Goal: Find specific page/section: Find specific page/section

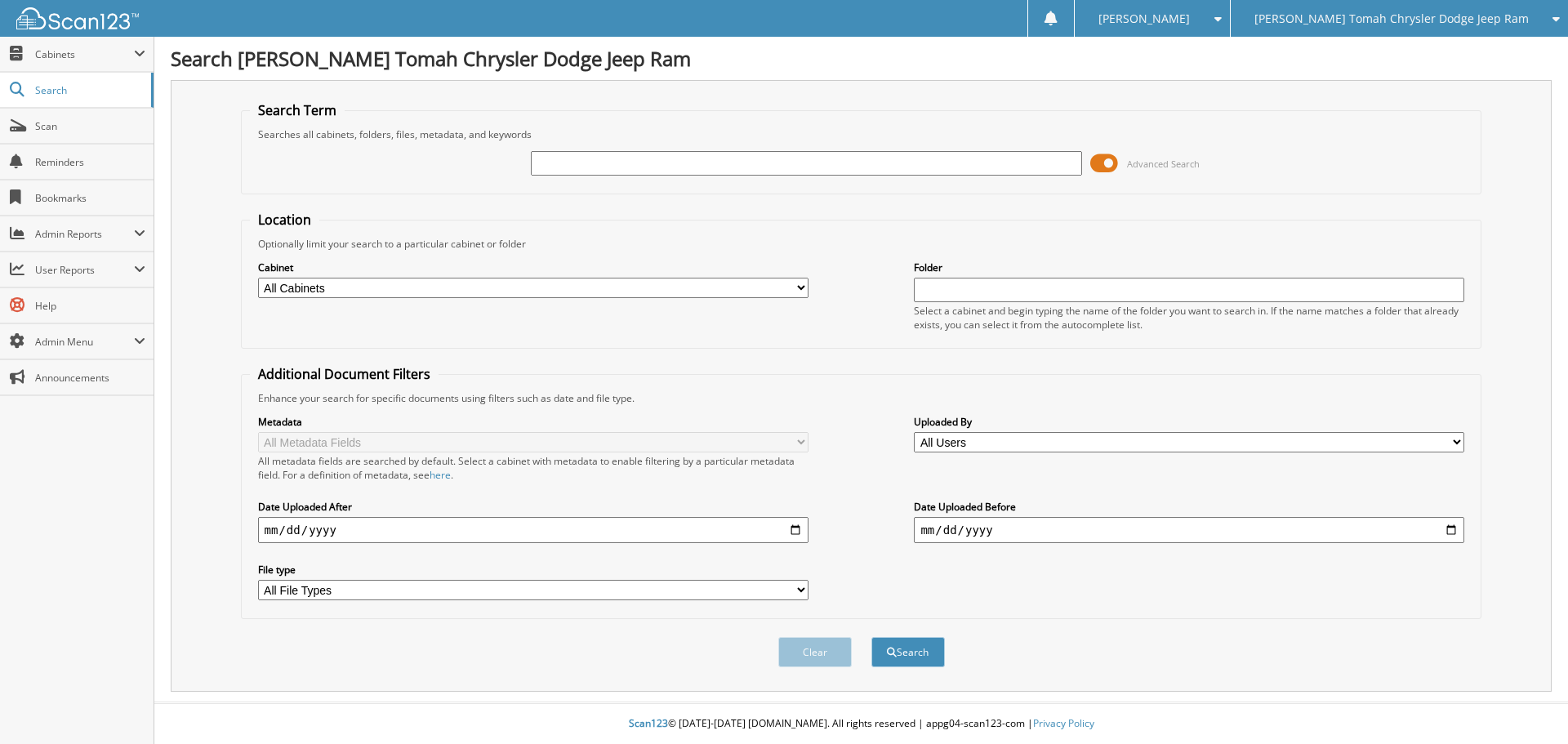
click at [584, 155] on input "text" at bounding box center [805, 163] width 551 height 24
type input "T09271"
click at [872, 637] on button "Search" at bounding box center [908, 651] width 73 height 30
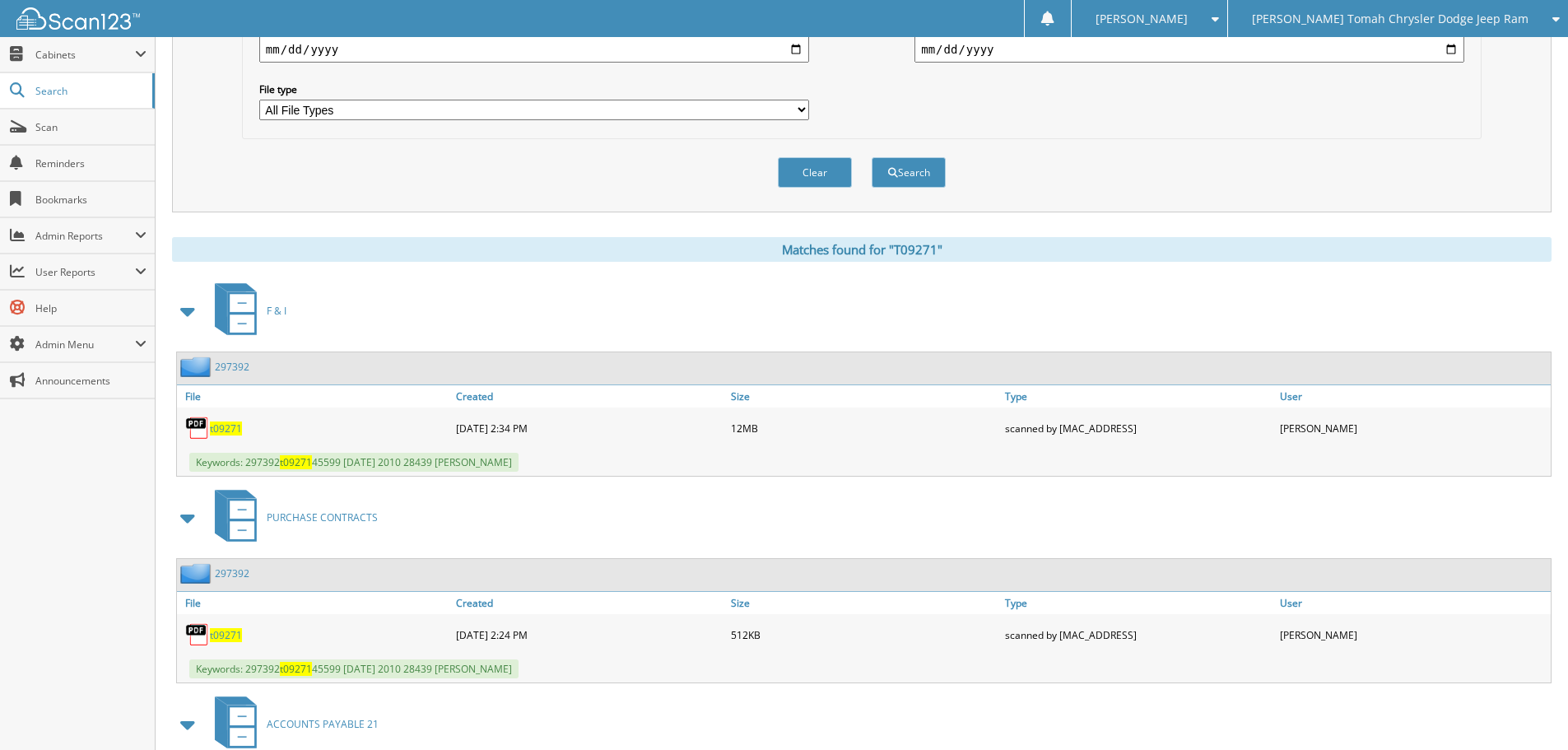
scroll to position [494, 0]
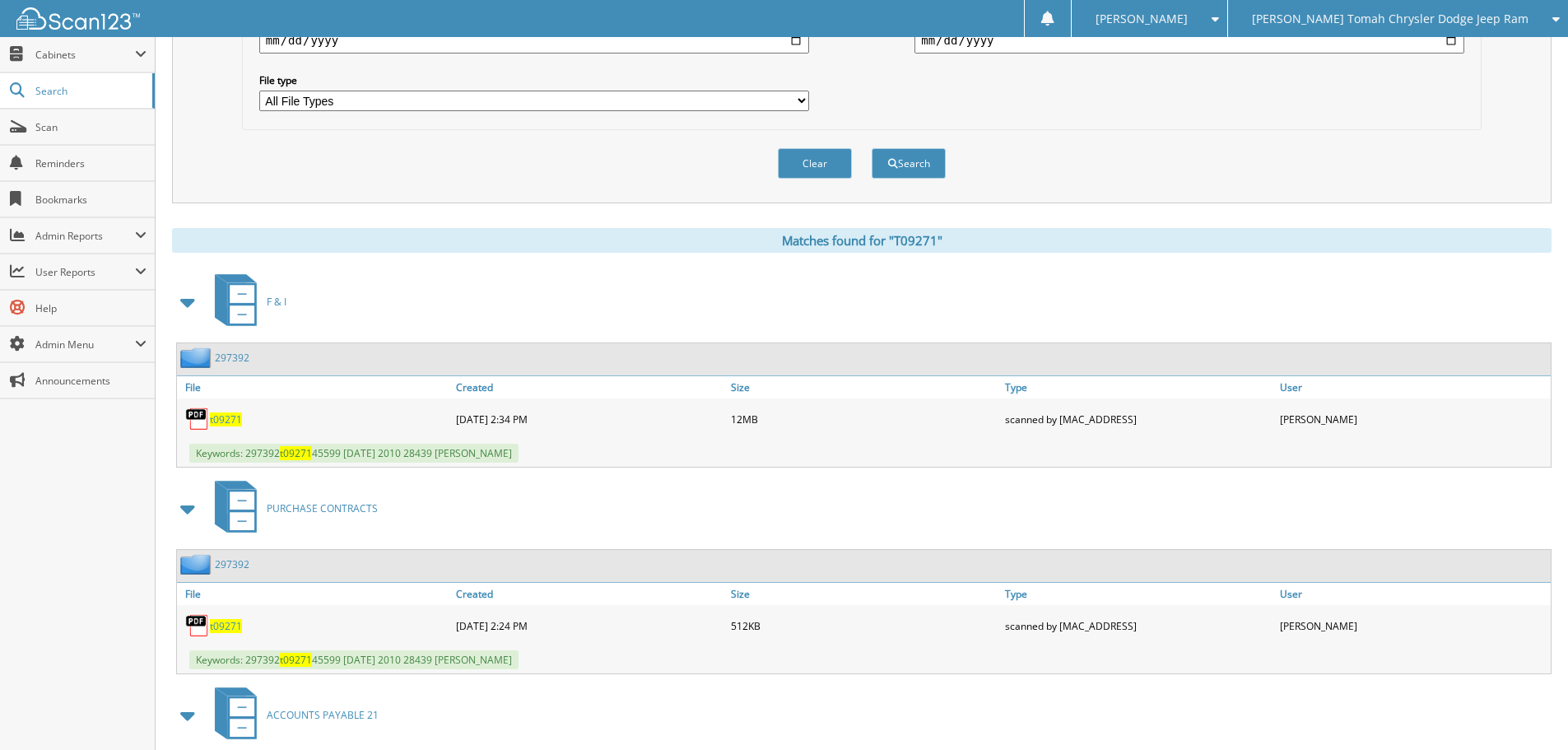
click at [233, 424] on span "t09271" at bounding box center [226, 420] width 32 height 14
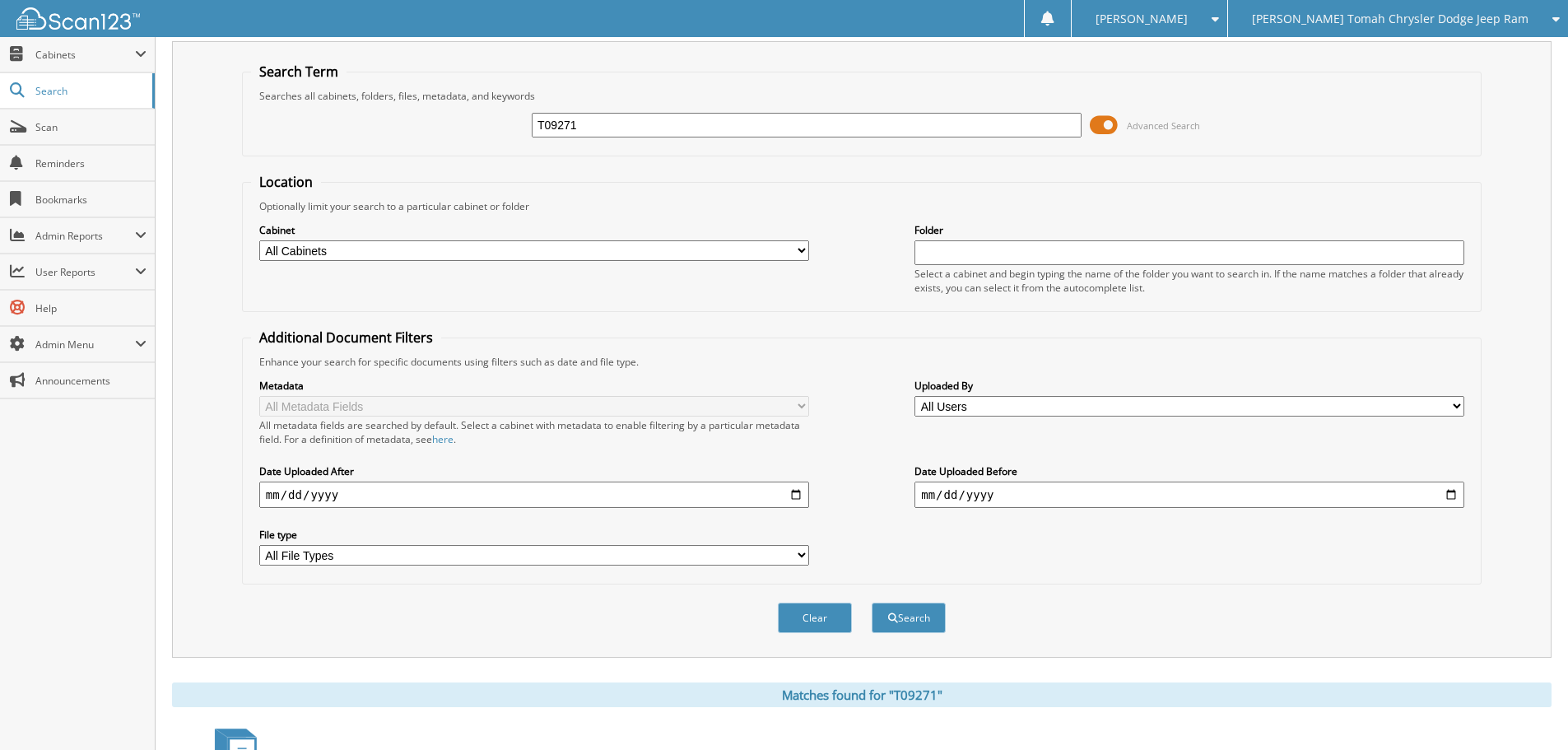
scroll to position [0, 0]
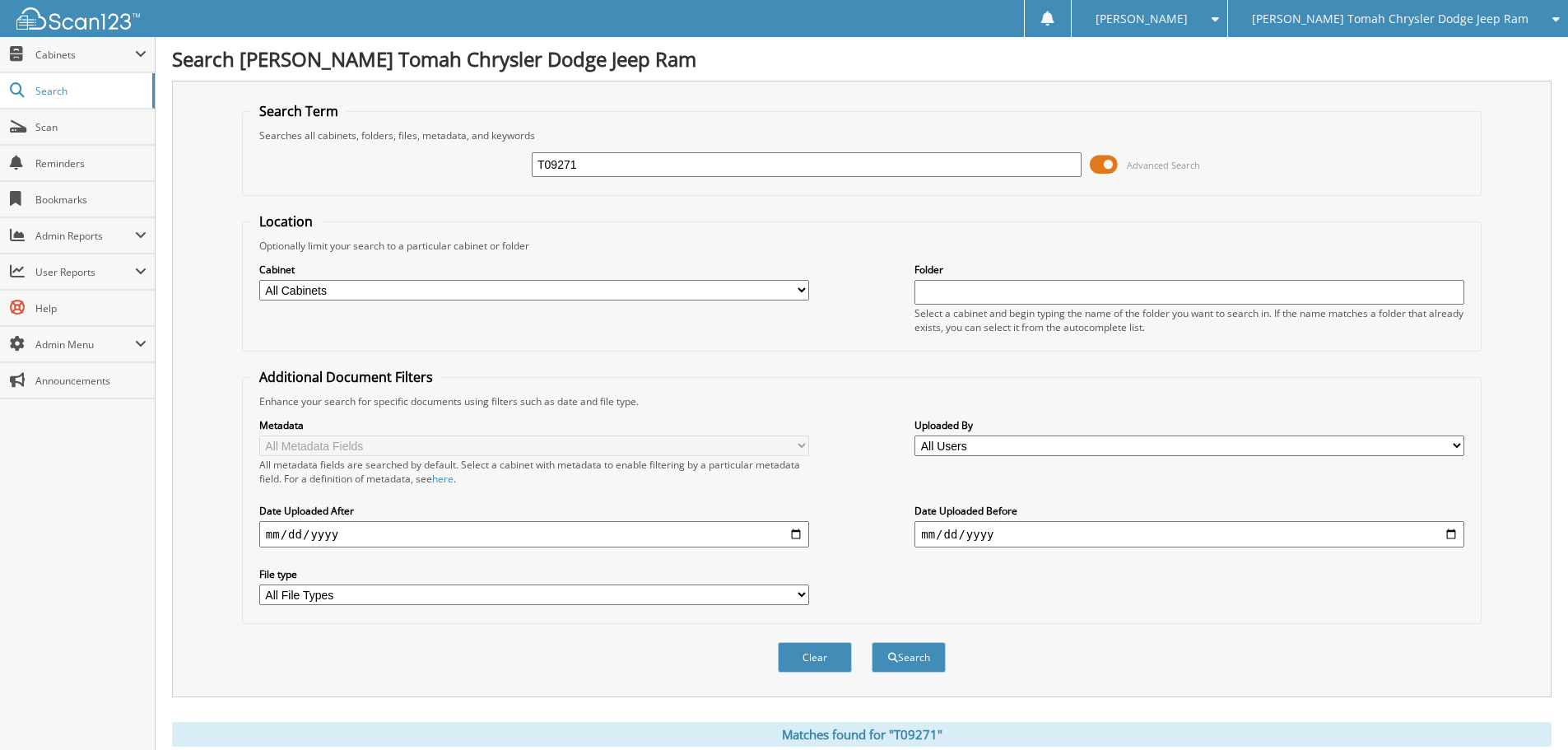
drag, startPoint x: 605, startPoint y: 166, endPoint x: 460, endPoint y: 156, distance: 145.3
click at [460, 156] on div "T09271 Advanced Search" at bounding box center [861, 164] width 1221 height 44
type input "T09234A"
click at [871, 642] on button "Search" at bounding box center [908, 657] width 74 height 30
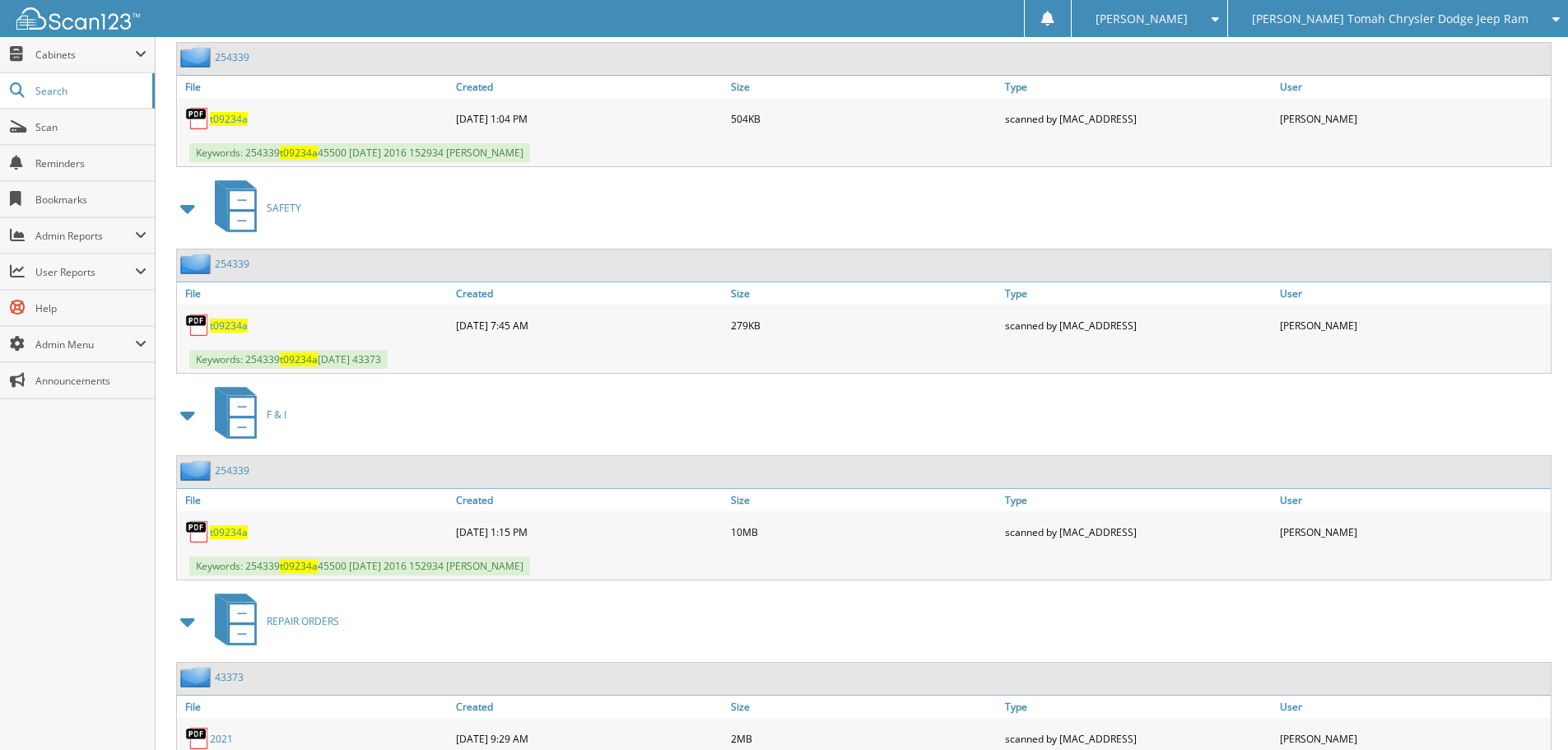
scroll to position [824, 0]
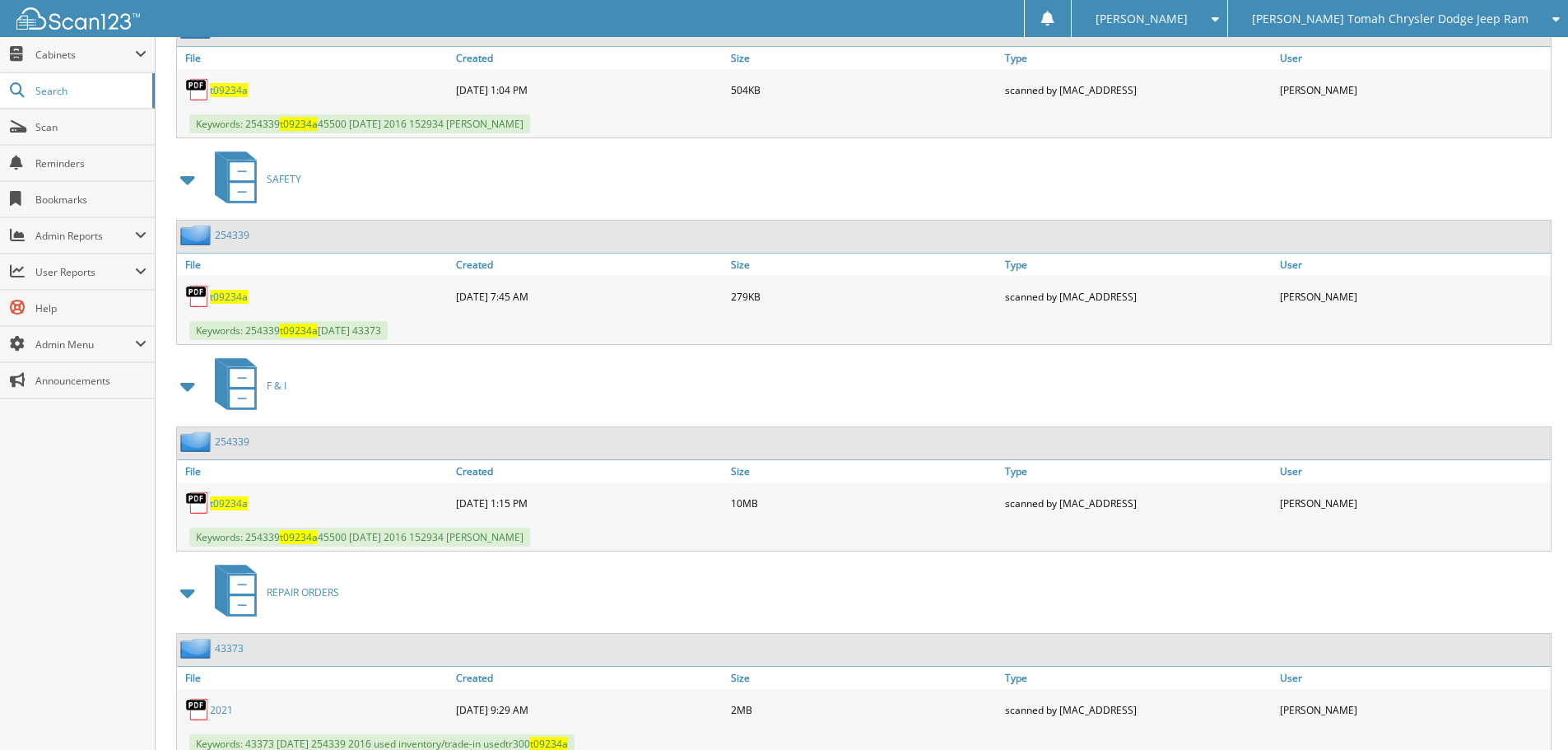
click at [221, 502] on span "t09234a" at bounding box center [229, 503] width 38 height 14
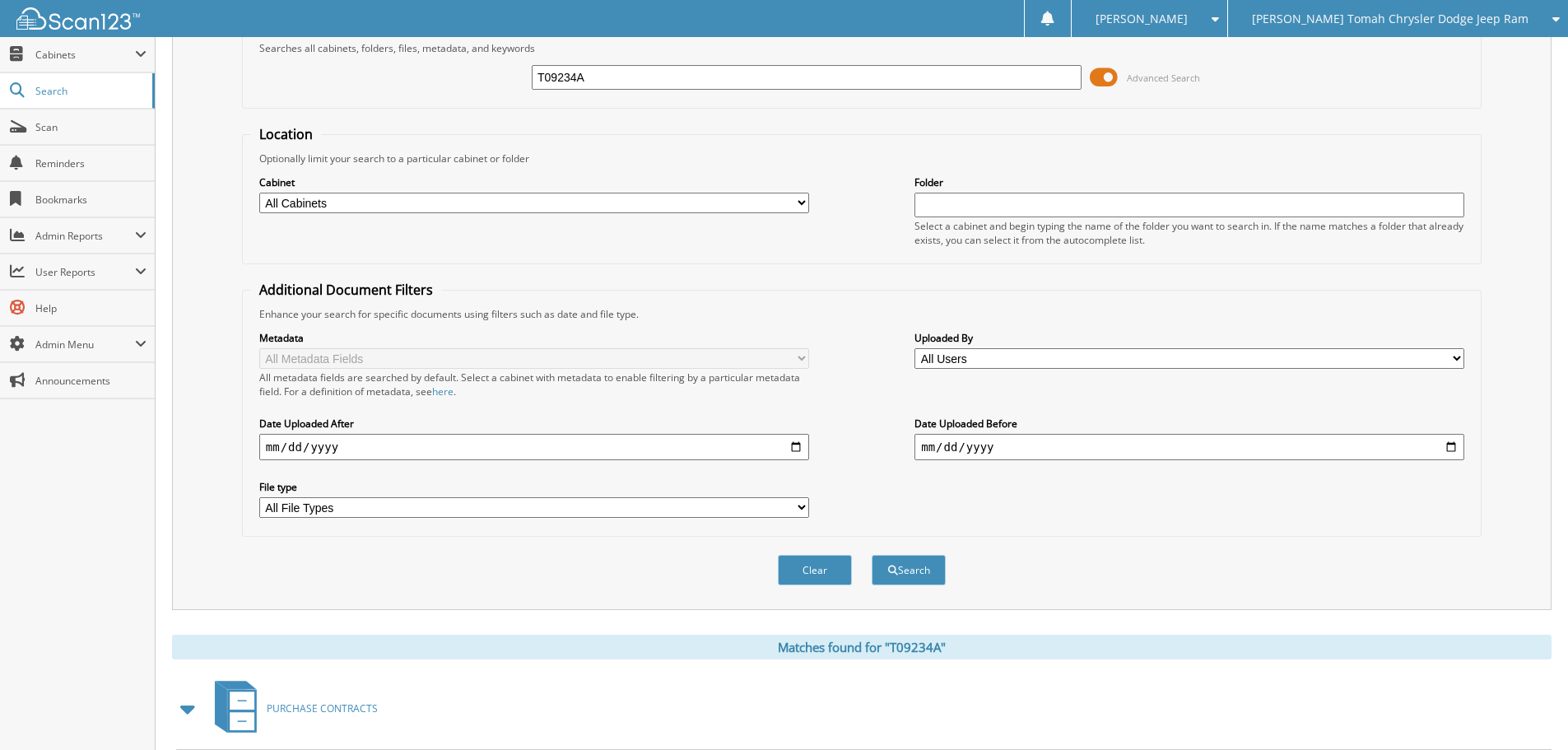
scroll to position [83, 0]
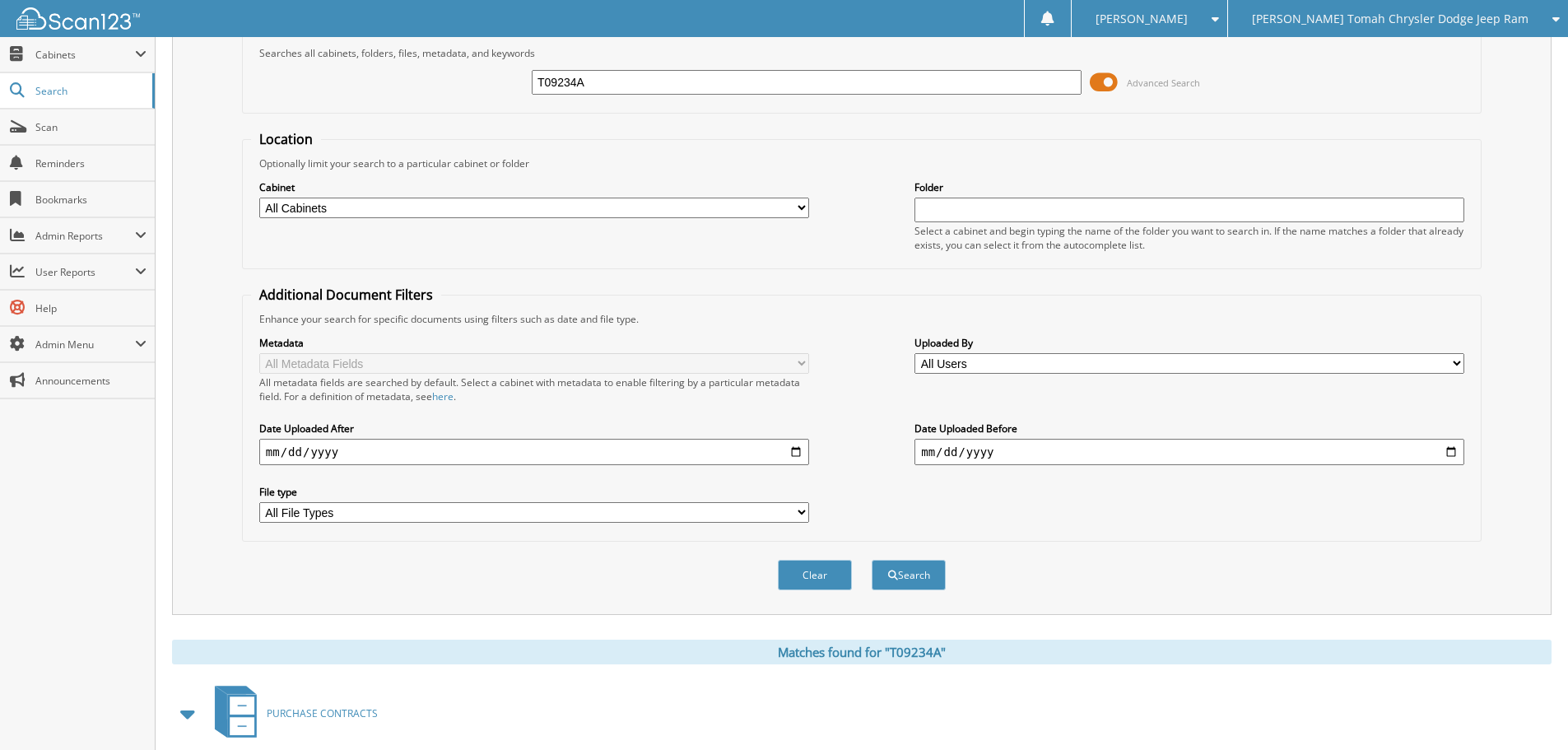
drag, startPoint x: 607, startPoint y: 79, endPoint x: 473, endPoint y: 68, distance: 134.5
click at [473, 69] on div "T09234A Advanced Search" at bounding box center [861, 82] width 1221 height 44
type input "T09191"
click at [871, 560] on button "Search" at bounding box center [908, 575] width 74 height 30
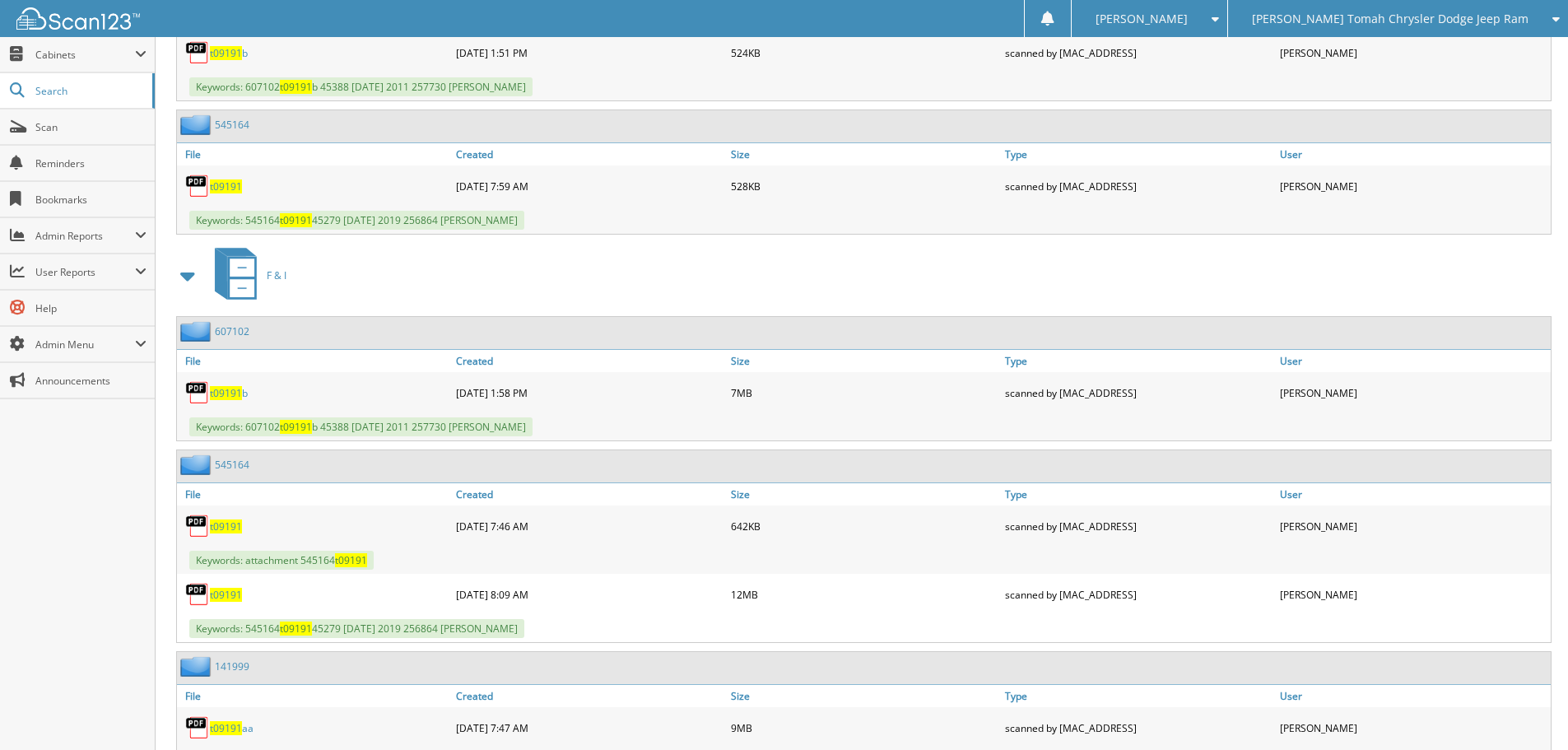
scroll to position [1153, 0]
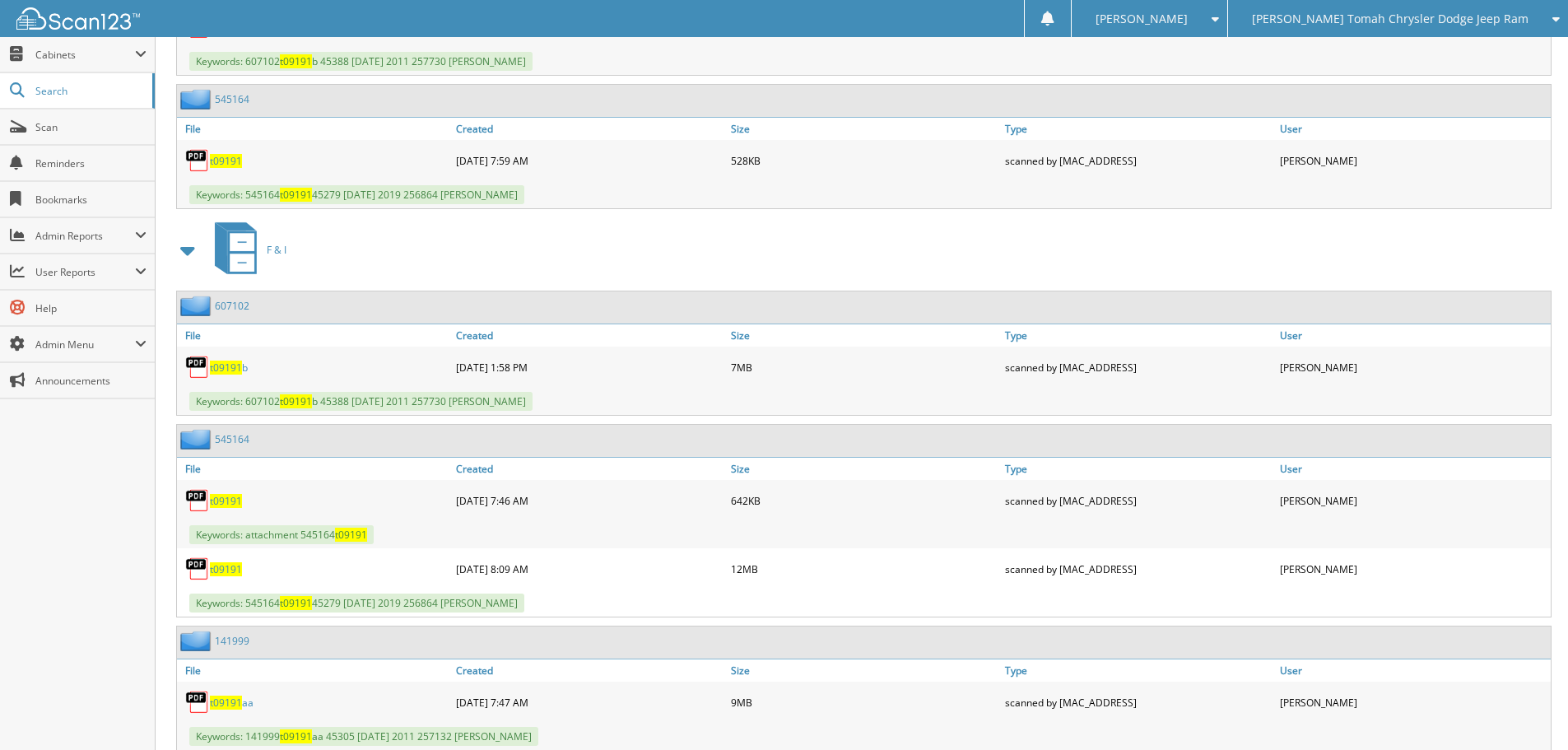
click at [222, 368] on span "t09191" at bounding box center [226, 368] width 32 height 14
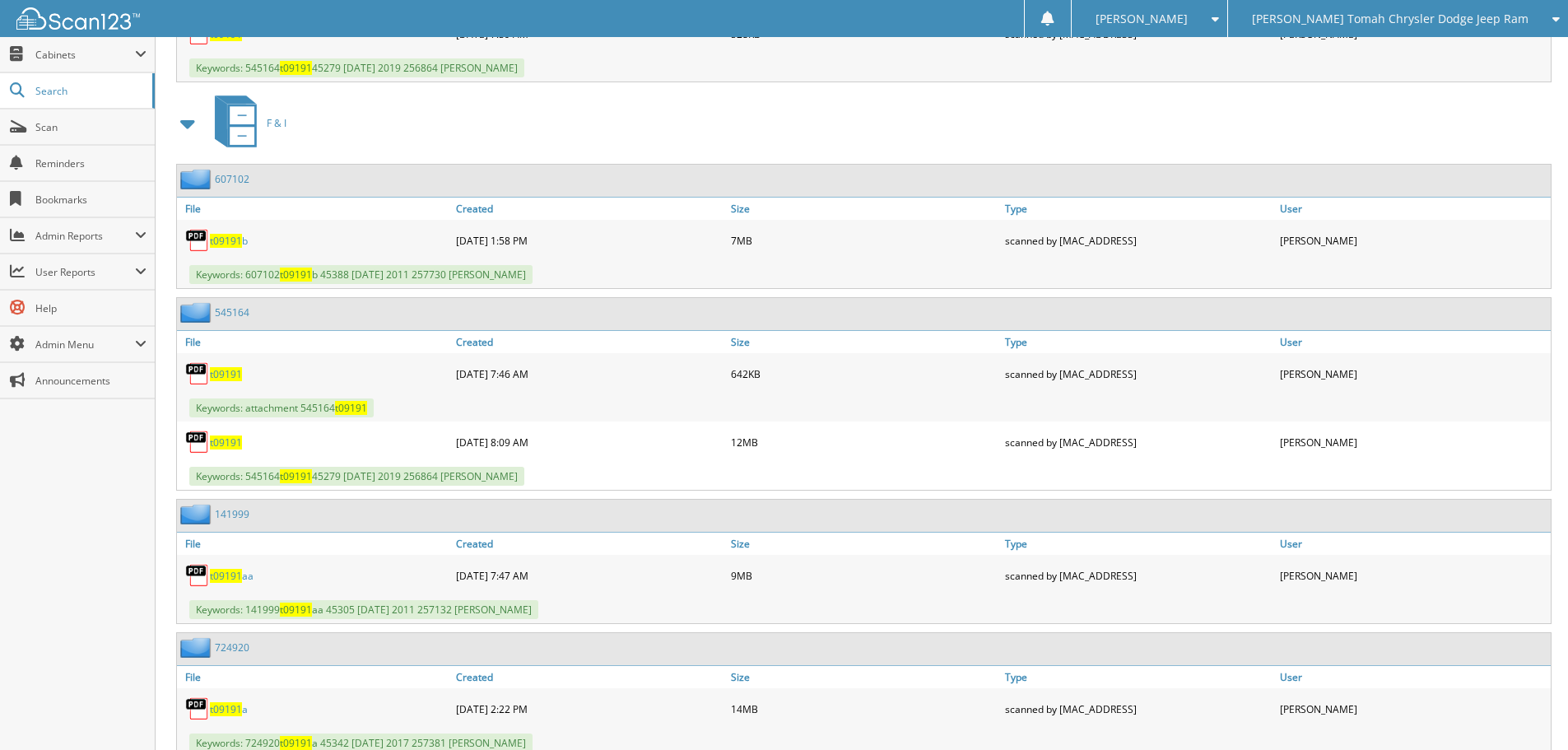
scroll to position [1317, 0]
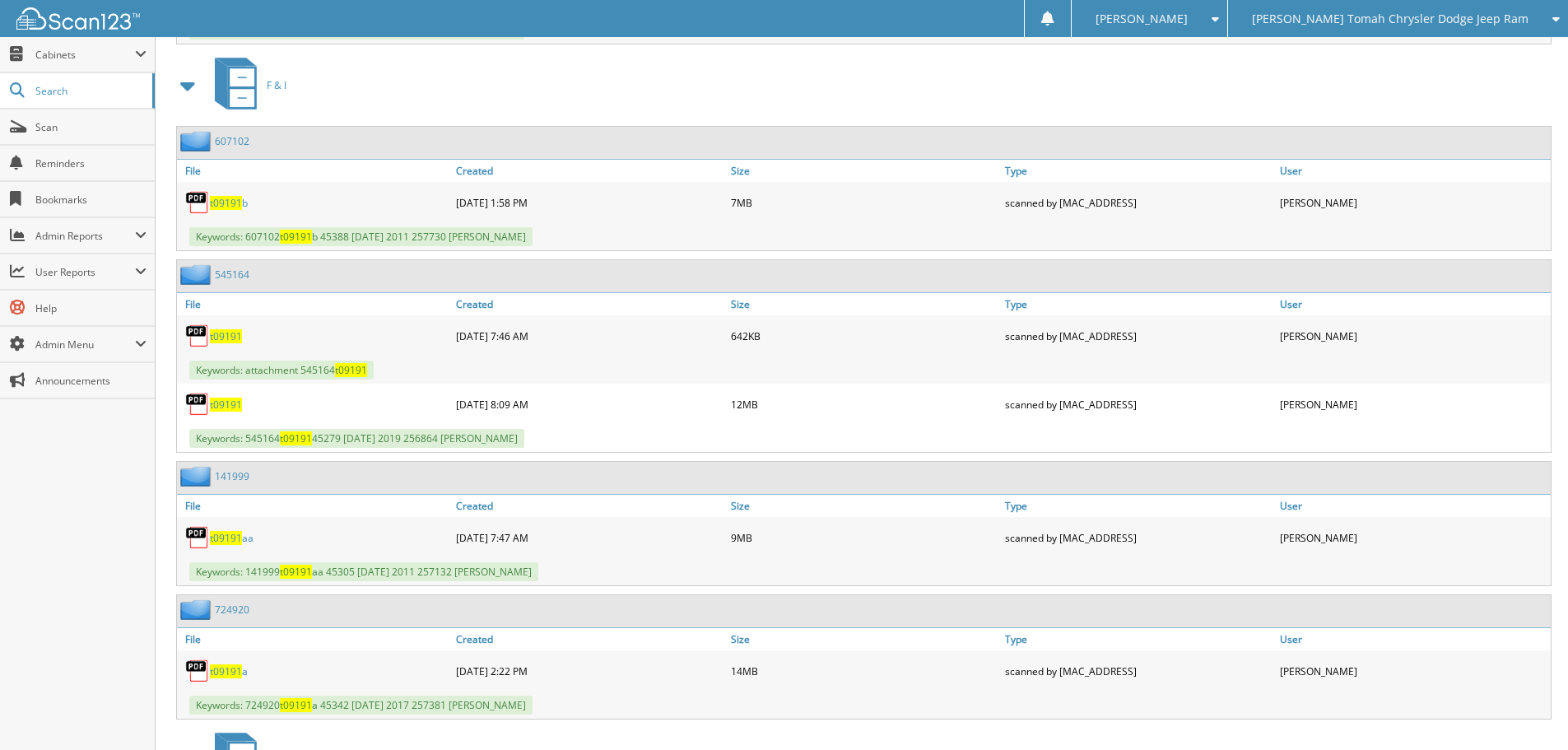
click at [220, 335] on span "t09191" at bounding box center [226, 336] width 32 height 14
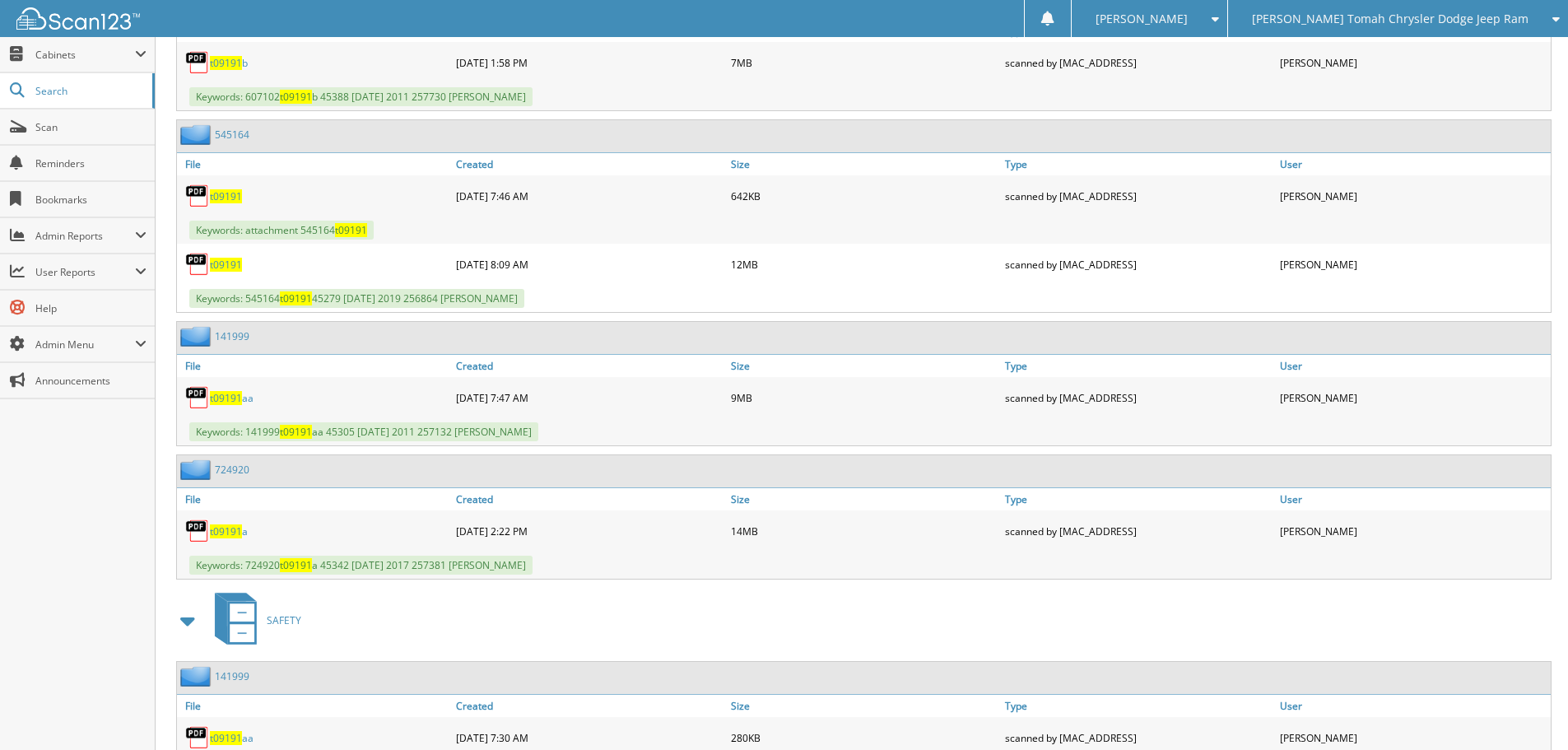
scroll to position [1482, 0]
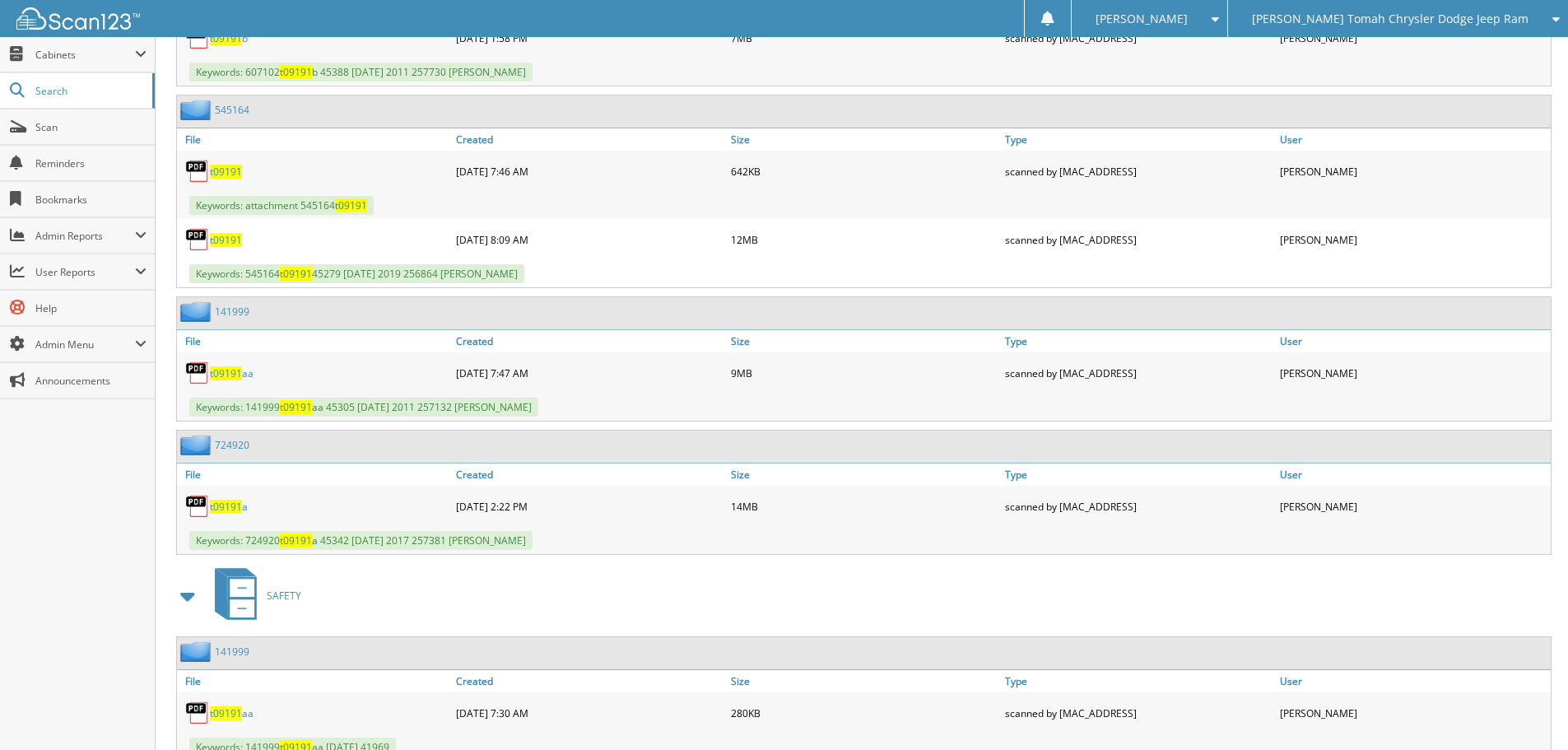
click at [225, 372] on span "t09191" at bounding box center [226, 374] width 32 height 14
click at [226, 511] on span "t09191" at bounding box center [226, 506] width 32 height 14
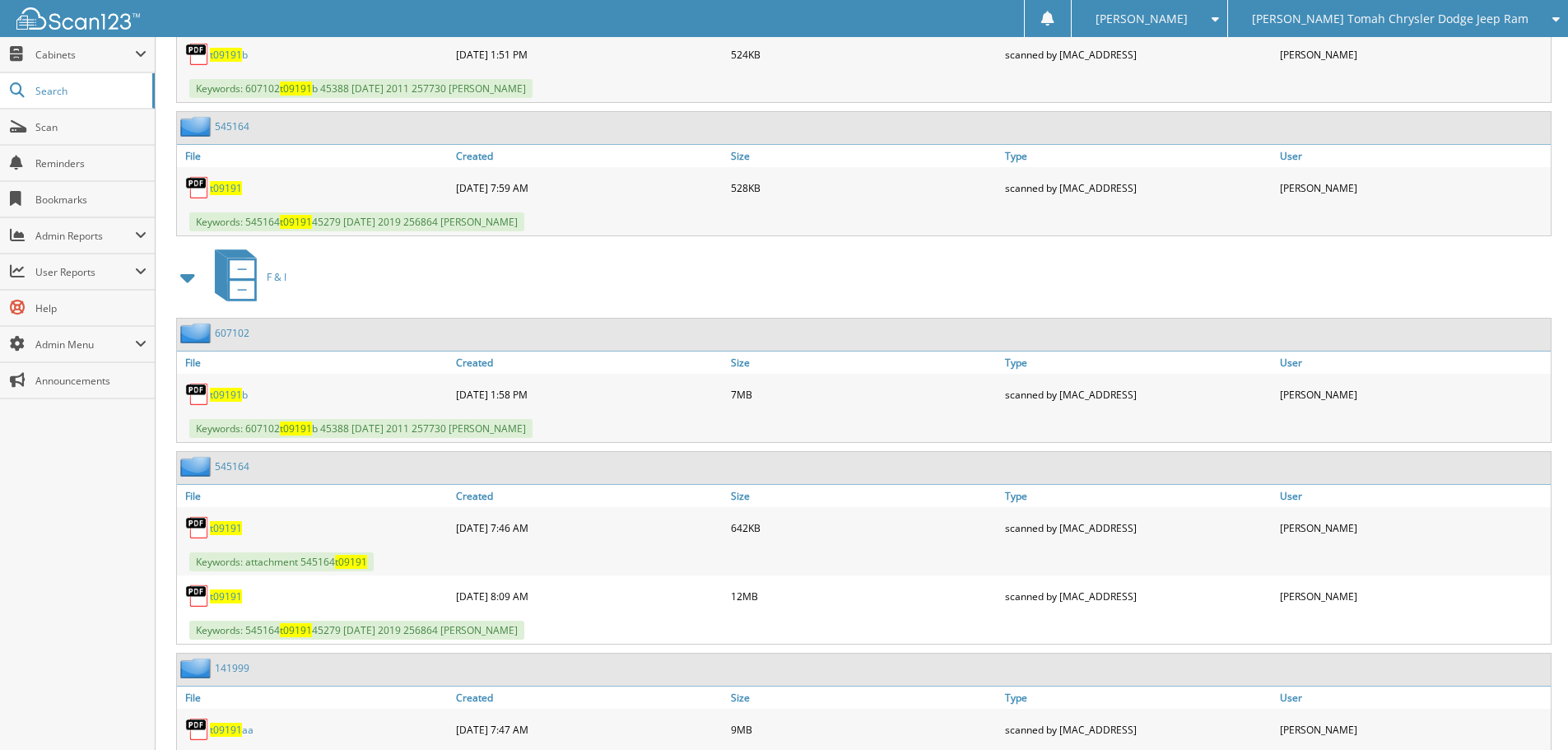
scroll to position [1153, 0]
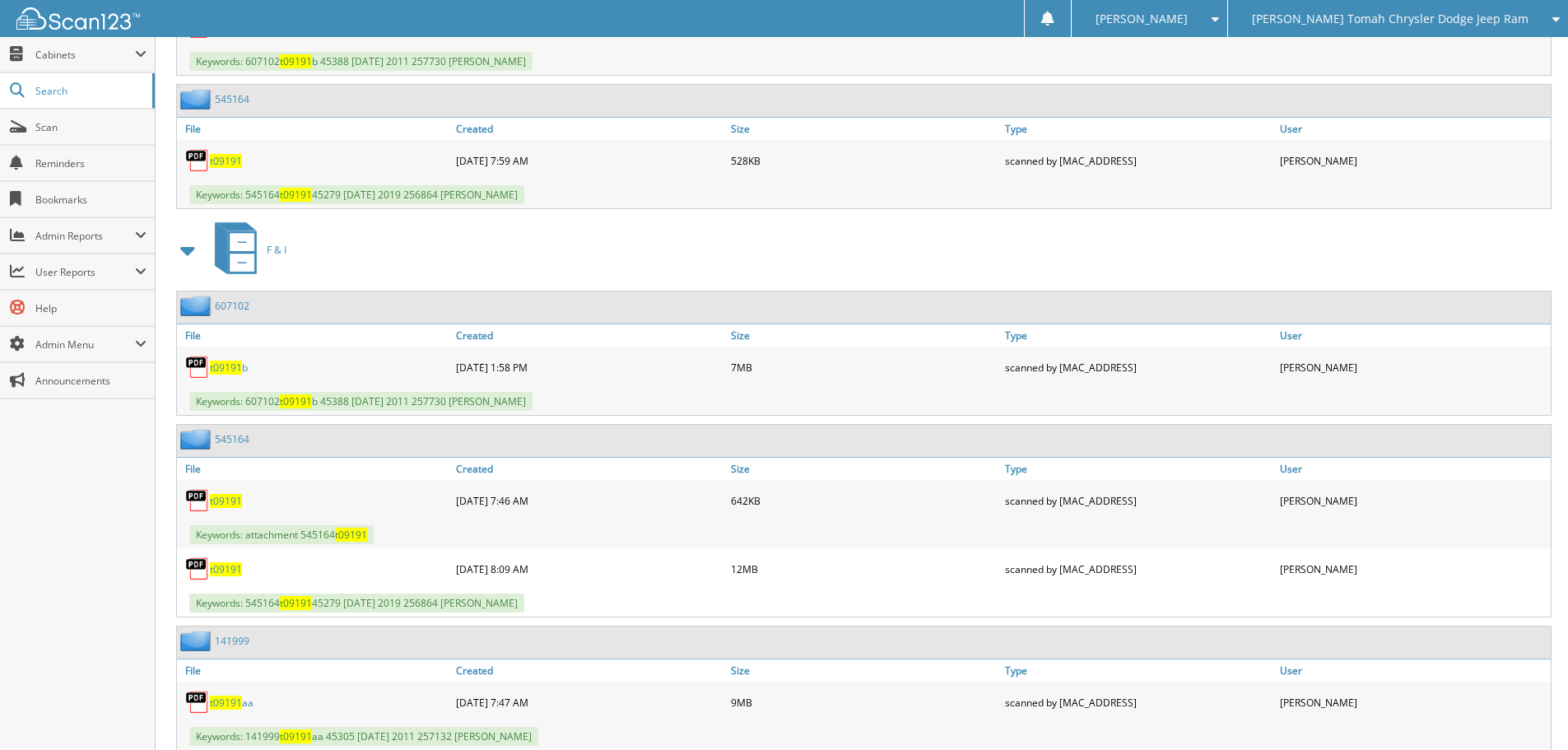
click at [231, 570] on span "t09191" at bounding box center [226, 569] width 32 height 14
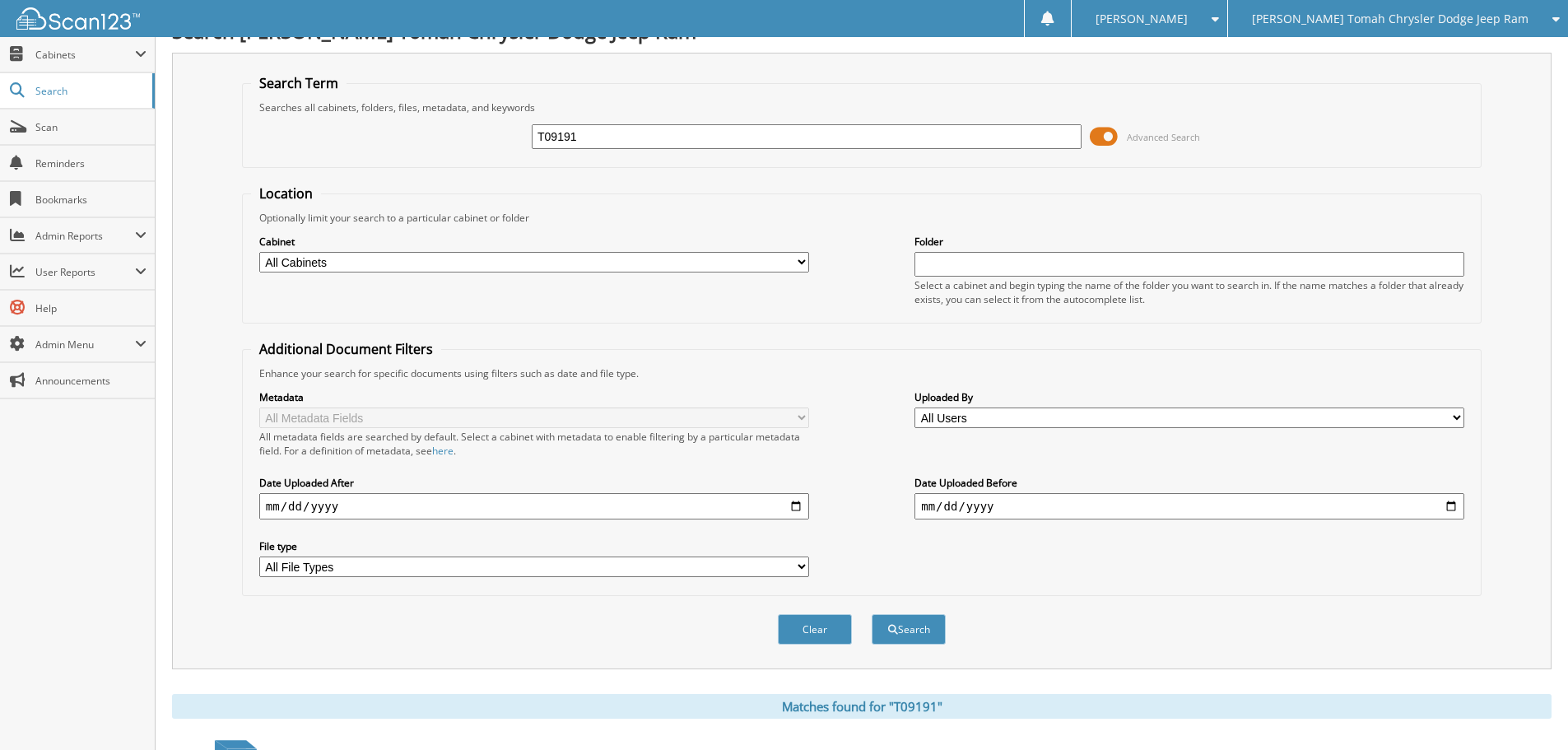
scroll to position [0, 0]
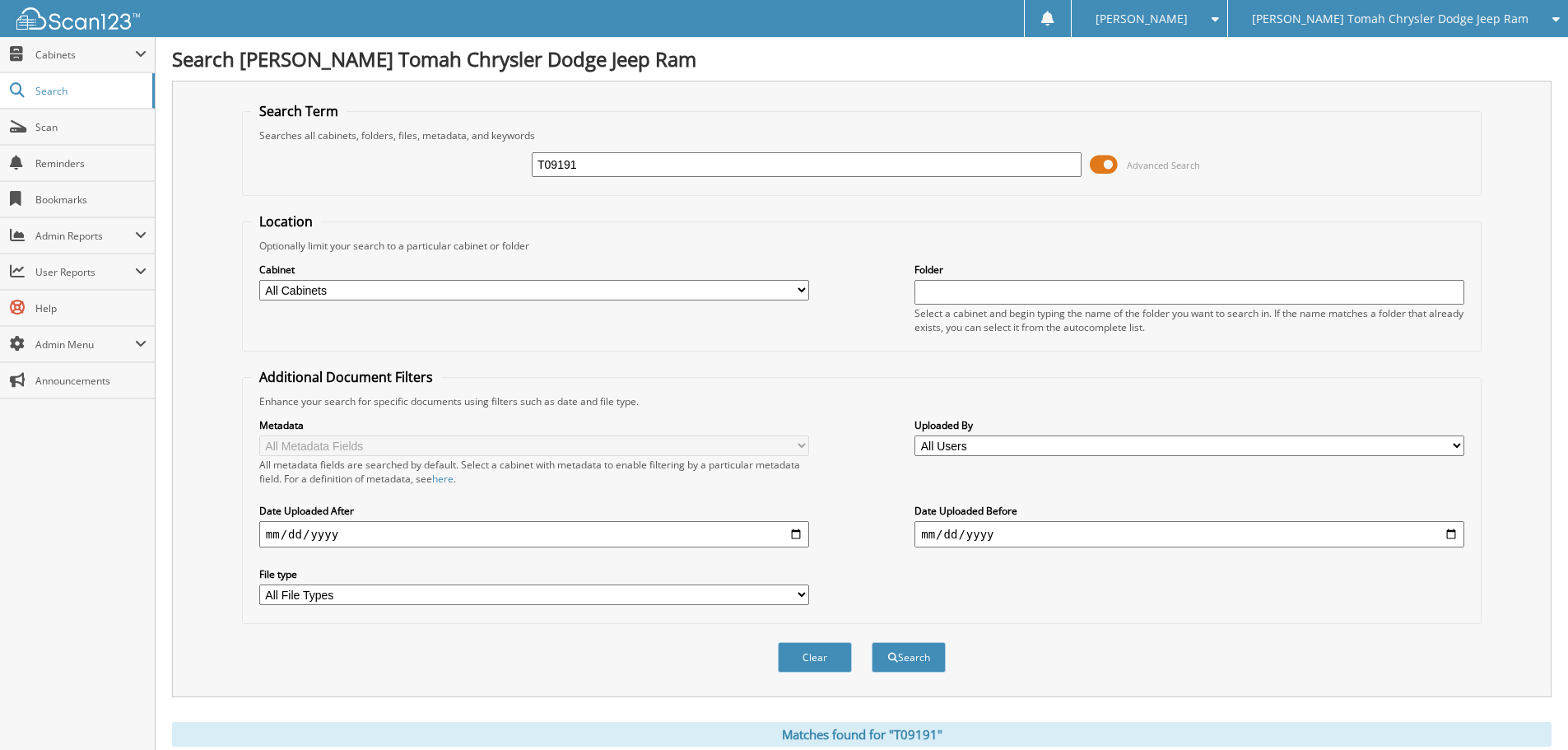
drag, startPoint x: 605, startPoint y: 165, endPoint x: 413, endPoint y: 140, distance: 193.6
click at [420, 141] on fieldset "Search Term Searches all cabinets, folders, files, metadata, and keywords T0919…" at bounding box center [861, 148] width 1239 height 93
type input "t"
type input "T09294"
click at [871, 642] on button "Search" at bounding box center [908, 657] width 74 height 30
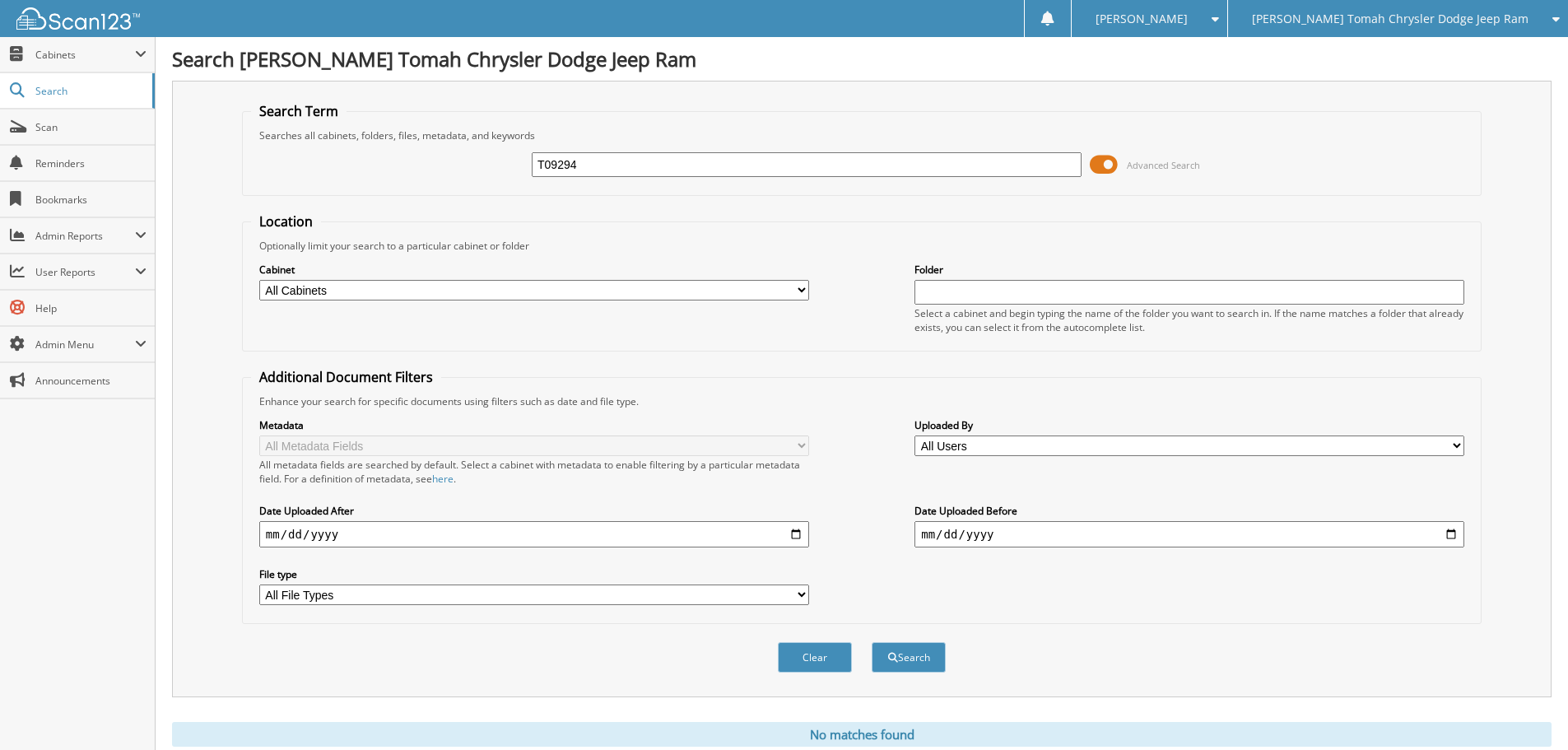
drag, startPoint x: 585, startPoint y: 157, endPoint x: 489, endPoint y: 153, distance: 96.1
click at [479, 154] on div "T09294 Advanced Search" at bounding box center [861, 164] width 1221 height 44
type input "EDEN"
click at [871, 642] on button "Search" at bounding box center [908, 657] width 74 height 30
drag, startPoint x: 575, startPoint y: 157, endPoint x: 379, endPoint y: 154, distance: 196.0
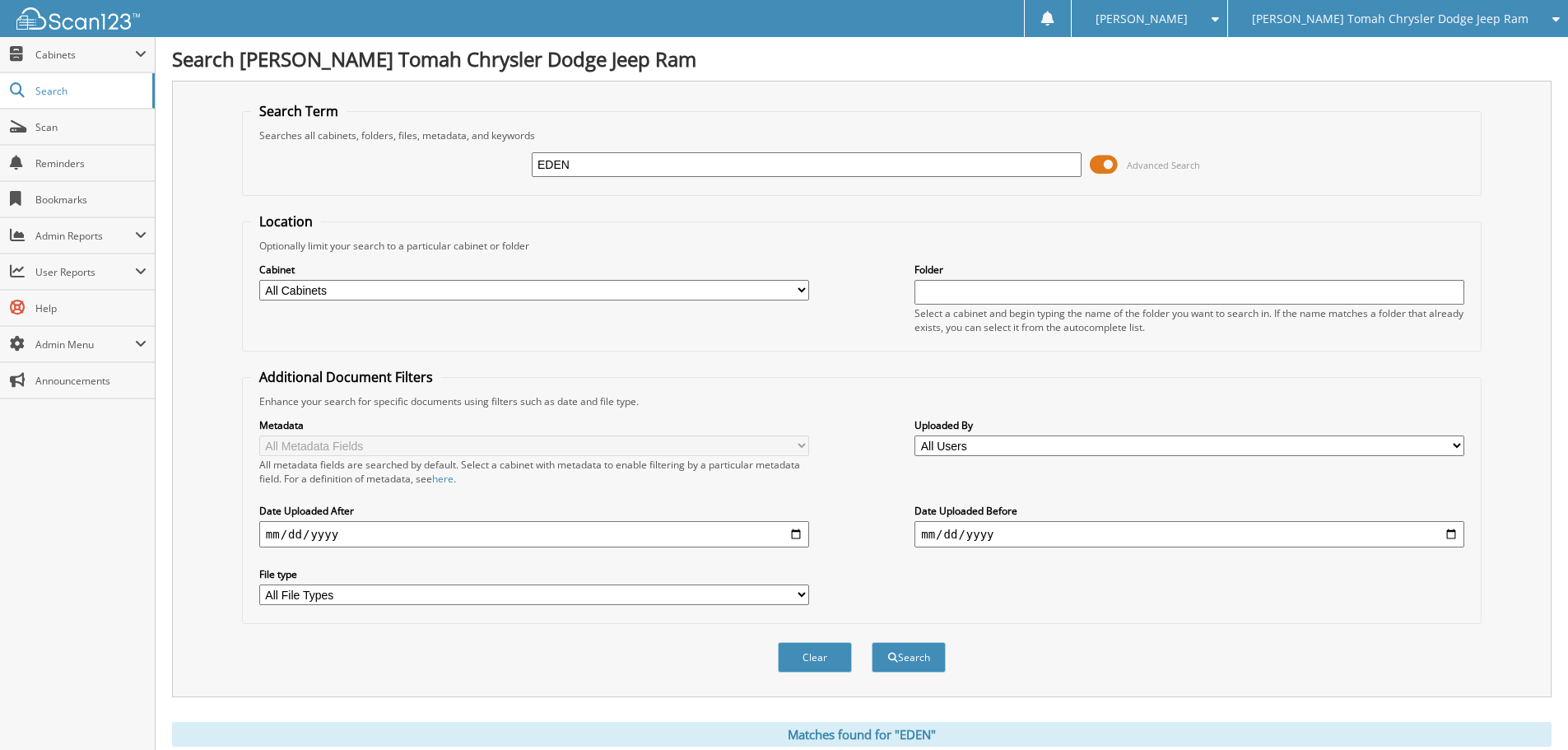
click at [402, 154] on div "EDEN Advanced Search" at bounding box center [861, 164] width 1221 height 44
type input "T09009"
click at [871, 642] on button "Search" at bounding box center [908, 657] width 74 height 30
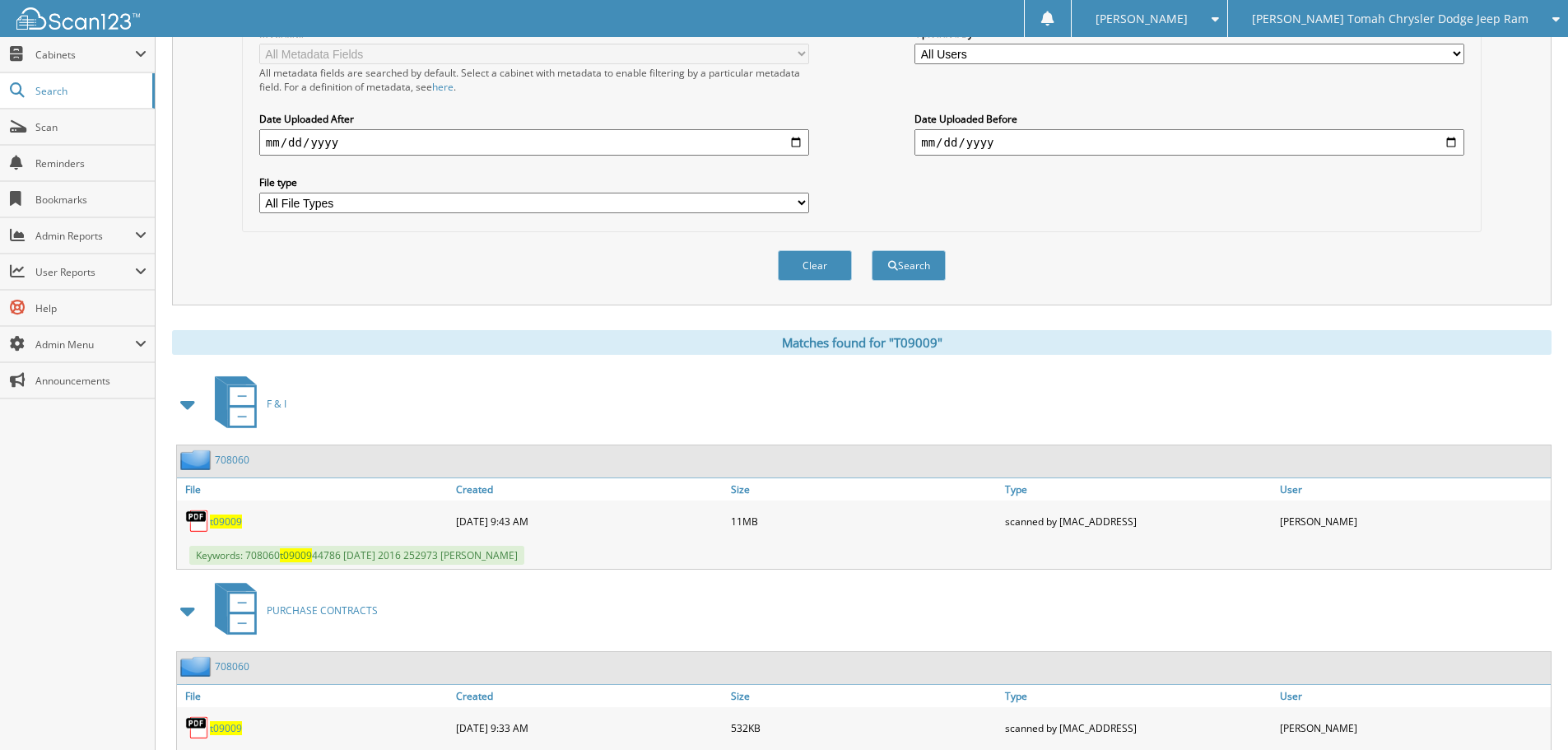
scroll to position [412, 0]
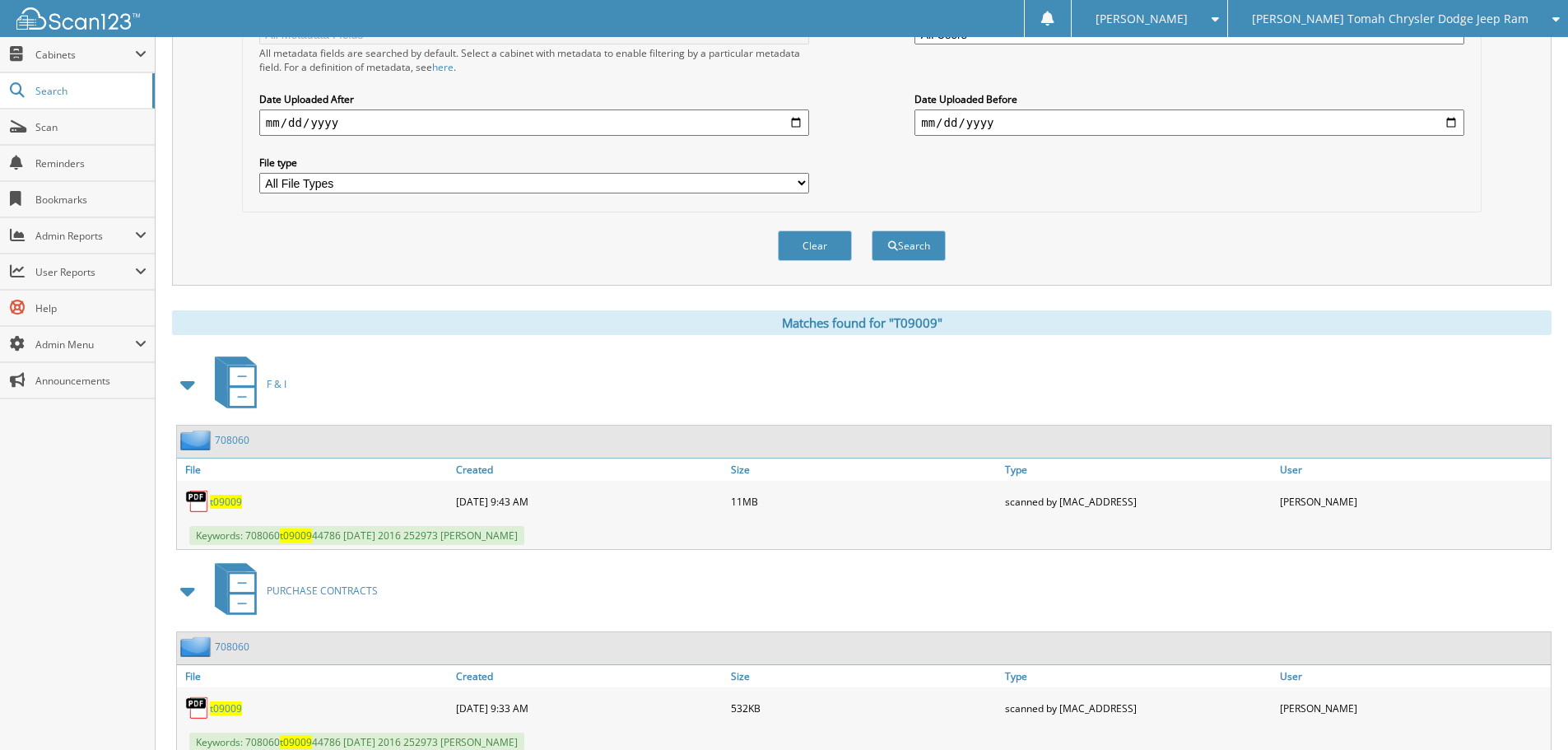
click at [219, 499] on span "t09009" at bounding box center [226, 501] width 32 height 14
